Goal: Task Accomplishment & Management: Use online tool/utility

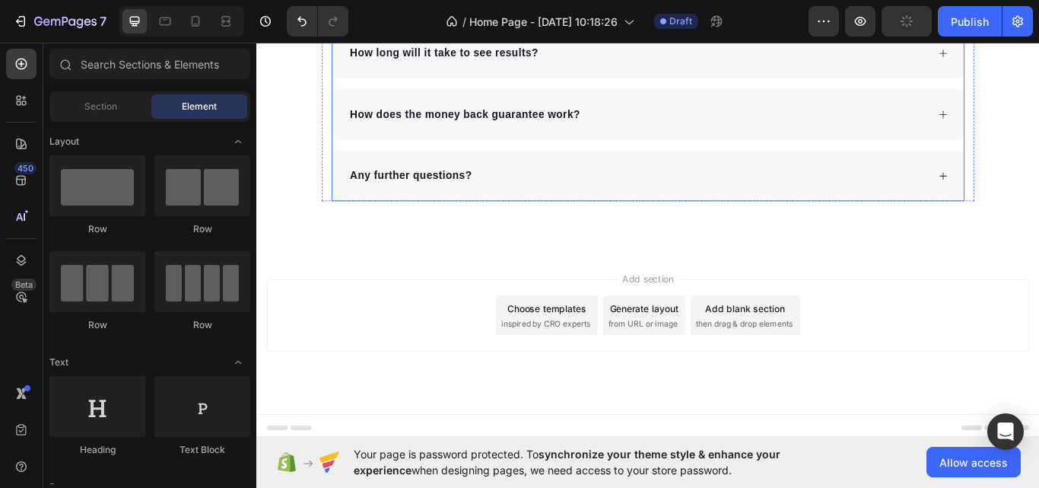
scroll to position [5036, 0]
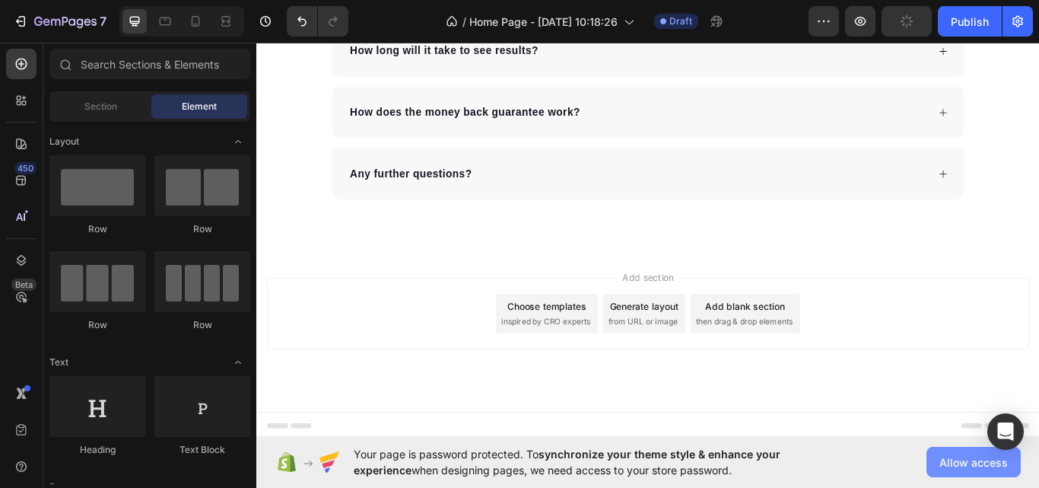
click at [972, 468] on span "Allow access" at bounding box center [974, 462] width 68 height 16
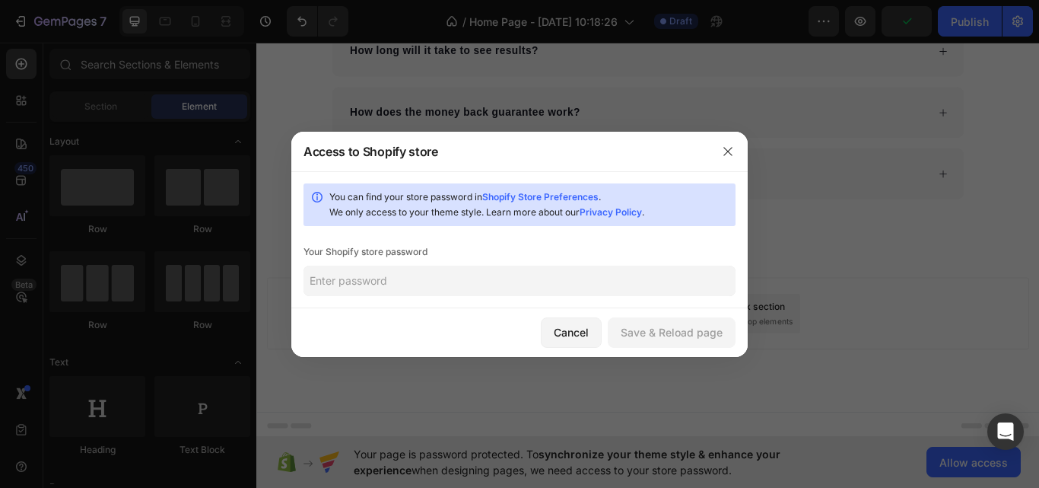
click at [383, 280] on input "text" at bounding box center [520, 281] width 432 height 30
click at [724, 151] on icon "button" at bounding box center [728, 151] width 12 height 12
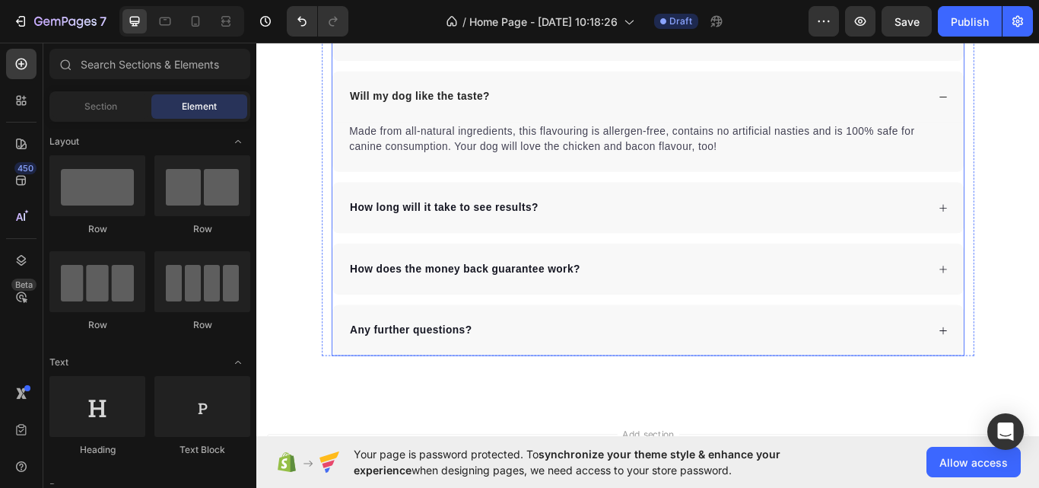
scroll to position [4960, 0]
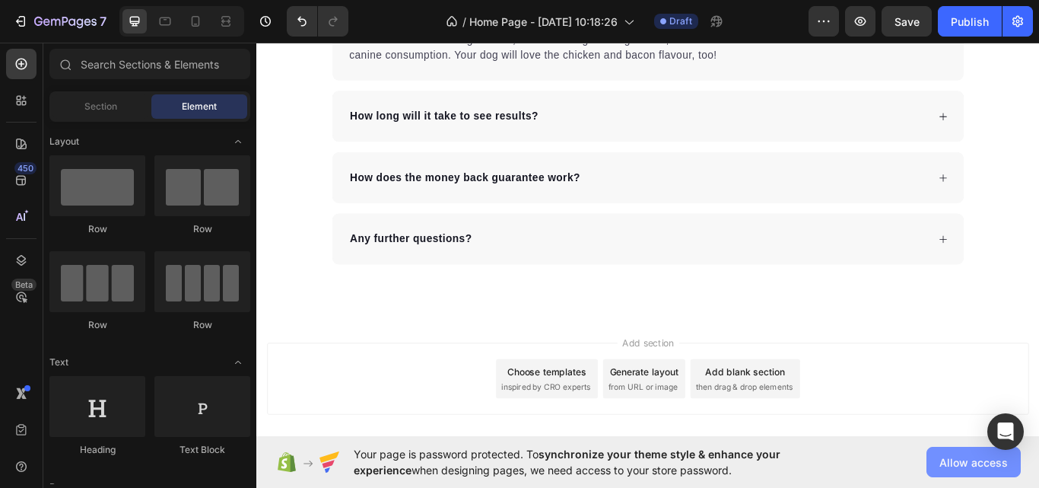
click at [967, 468] on span "Allow access" at bounding box center [974, 462] width 68 height 16
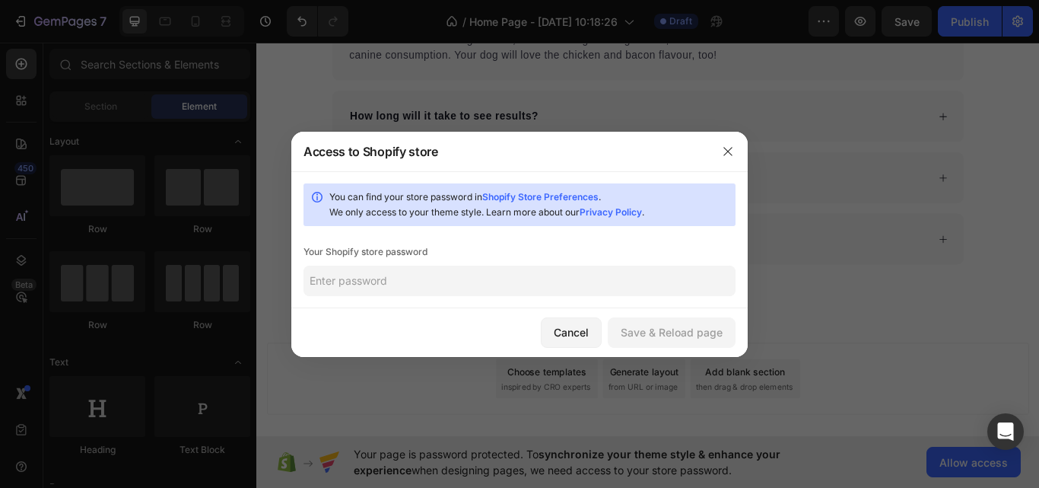
click at [427, 253] on div "Your Shopify store password" at bounding box center [520, 251] width 432 height 15
click at [421, 278] on input "text" at bounding box center [520, 281] width 432 height 30
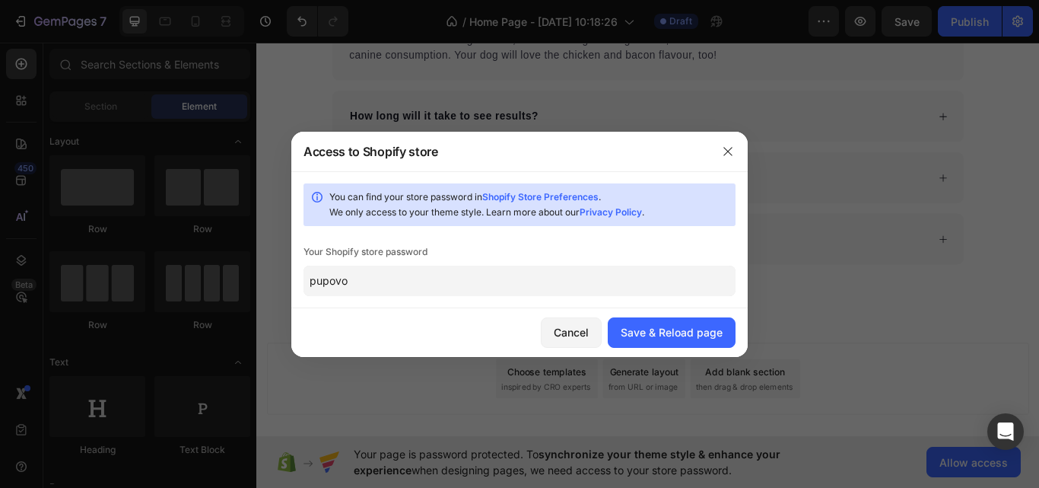
drag, startPoint x: 317, startPoint y: 284, endPoint x: 305, endPoint y: 292, distance: 14.2
click at [306, 292] on input "pupovo" at bounding box center [520, 281] width 432 height 30
type input "Pupovo"
click at [682, 335] on div "Save & Reload page" at bounding box center [672, 332] width 102 height 16
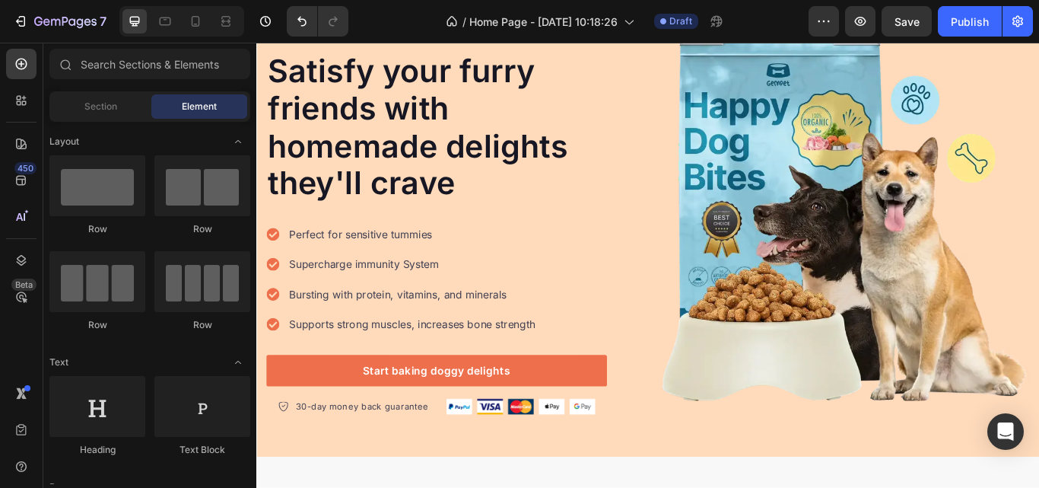
scroll to position [0, 0]
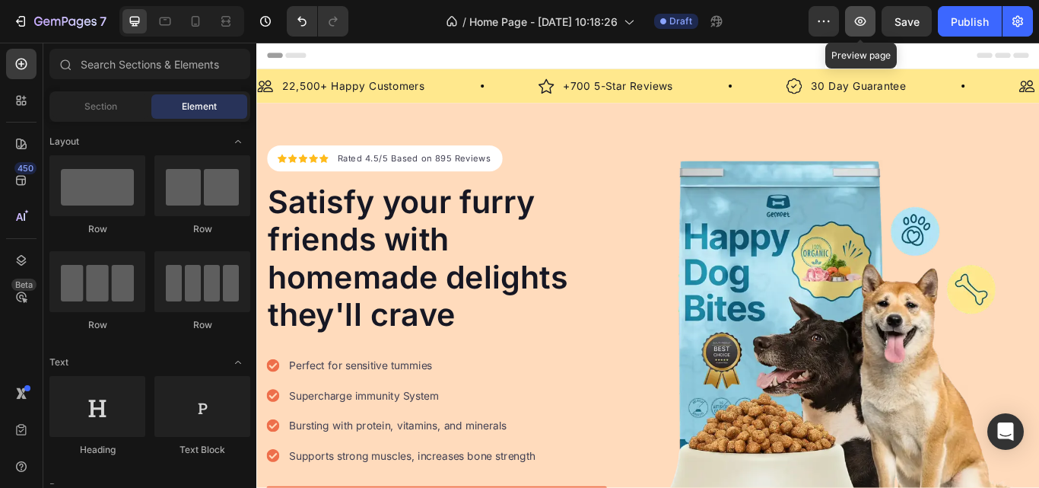
click at [857, 29] on button "button" at bounding box center [860, 21] width 30 height 30
